Goal: Transaction & Acquisition: Purchase product/service

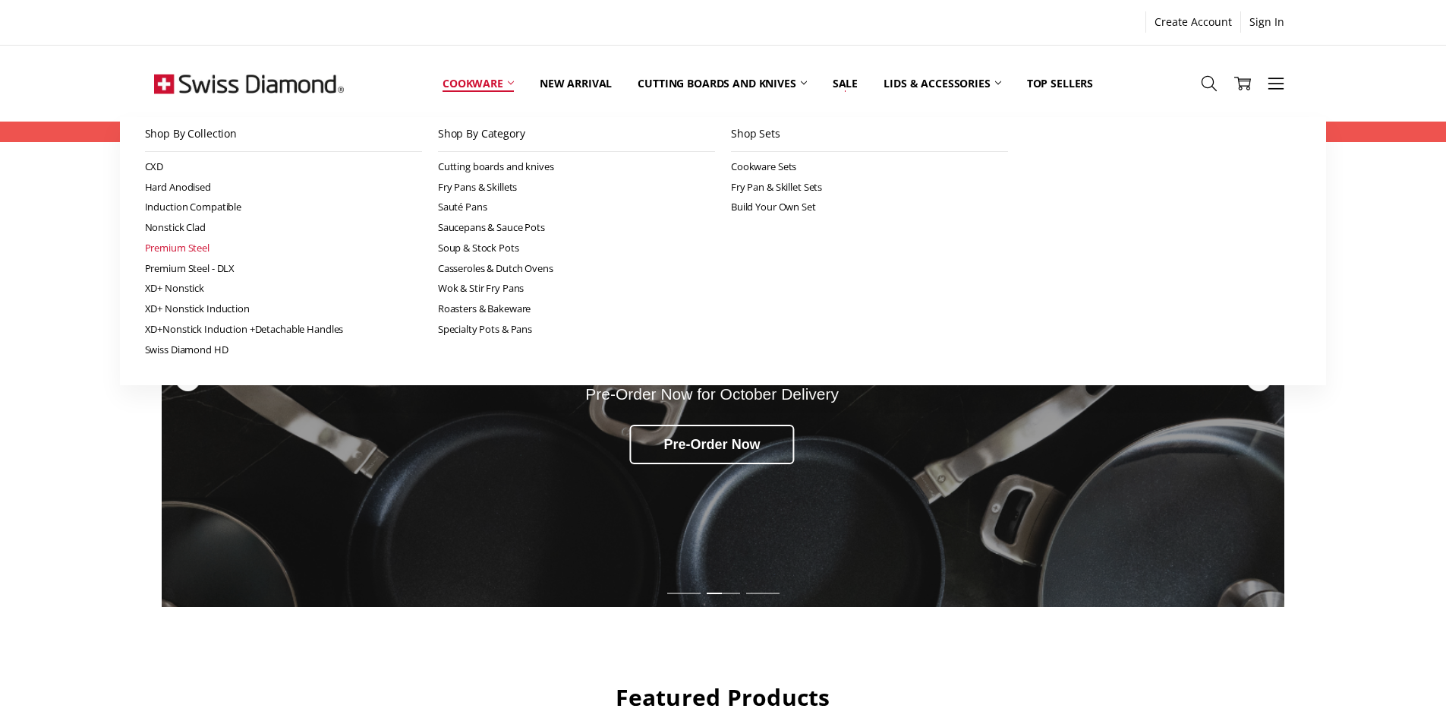
click at [180, 249] on link "Premium Steel" at bounding box center [283, 248] width 277 height 21
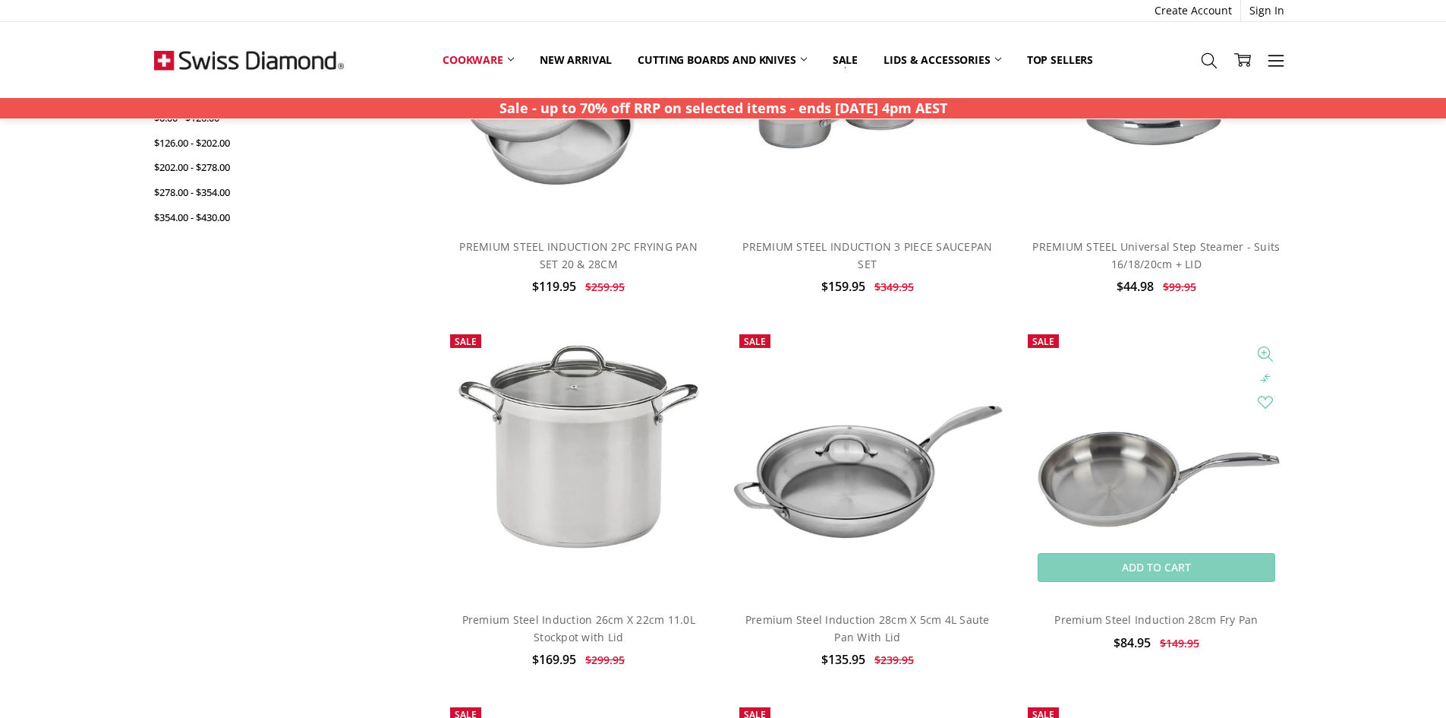
scroll to position [683, 0]
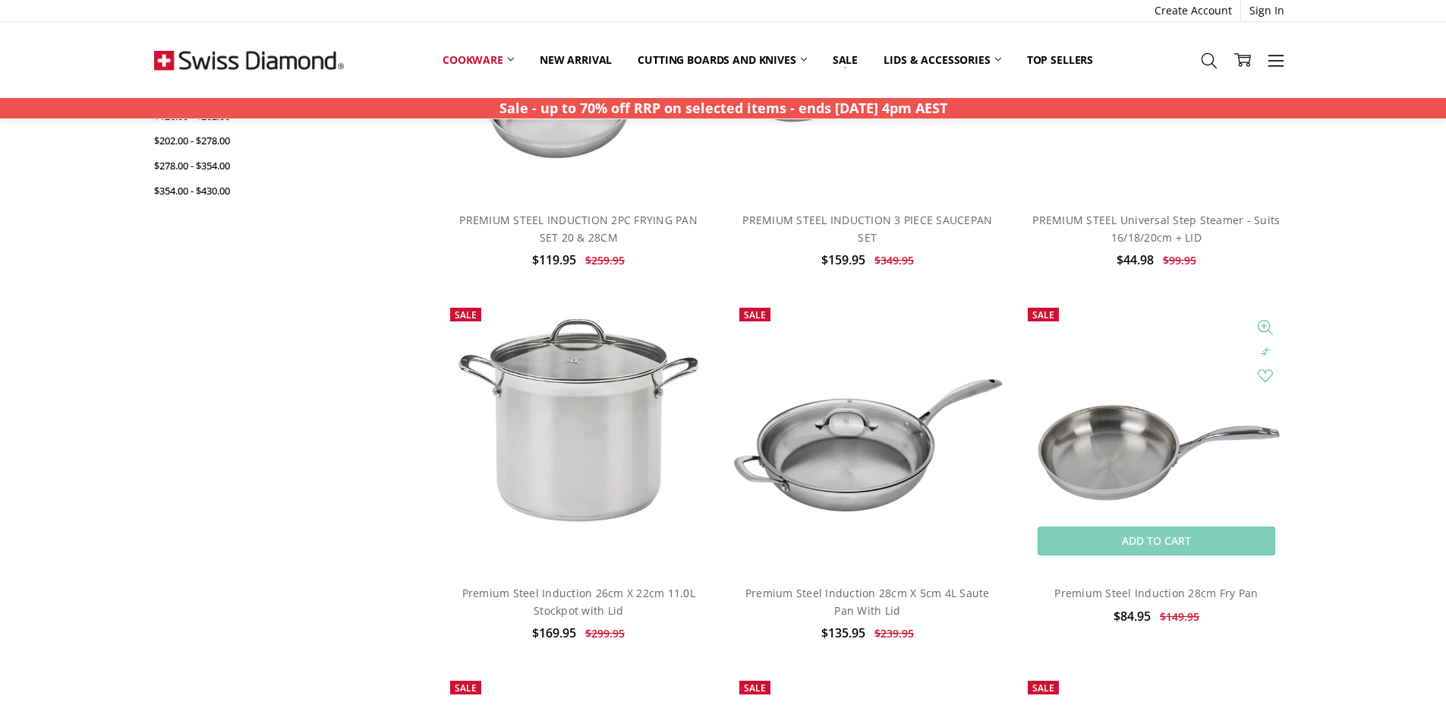
click at [1162, 468] on img at bounding box center [1156, 435] width 272 height 181
